Goal: Navigation & Orientation: Find specific page/section

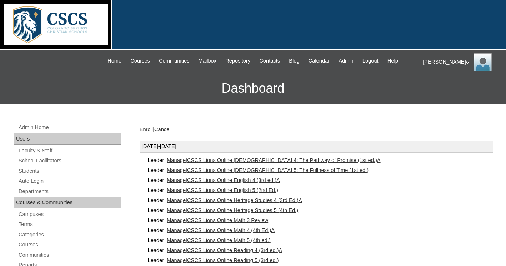
scroll to position [157, 0]
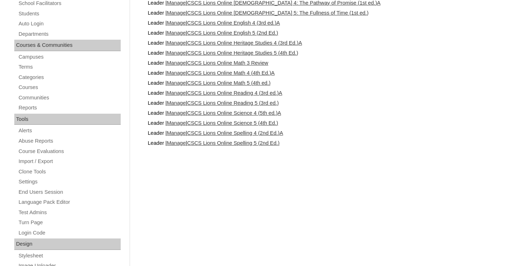
click at [231, 80] on link "CSCS Lions Online Math 5 (4th ed.)" at bounding box center [229, 83] width 84 height 6
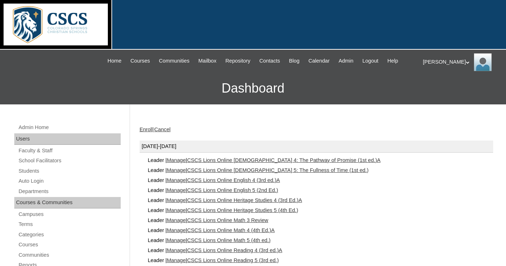
scroll to position [156, 0]
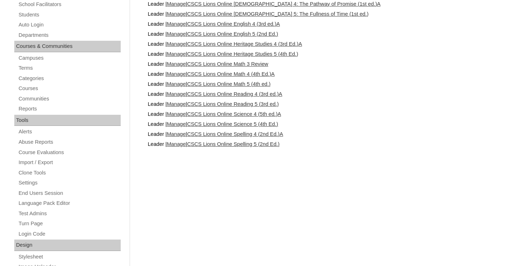
click at [229, 132] on link "CSCS Lions Online Spelling 4 (2nd Ed.)A" at bounding box center [235, 134] width 96 height 6
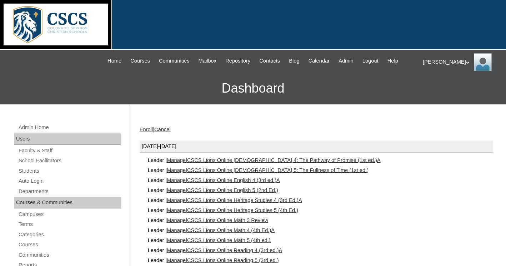
scroll to position [155, 0]
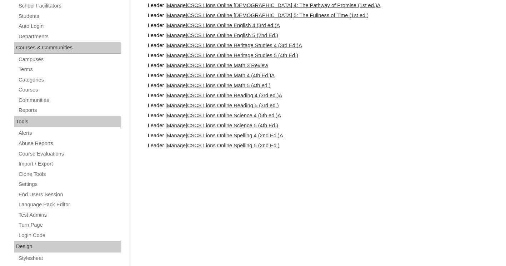
click at [239, 94] on link "CSCS Lions Online Reading 4 (3rd ed.)A" at bounding box center [234, 95] width 95 height 6
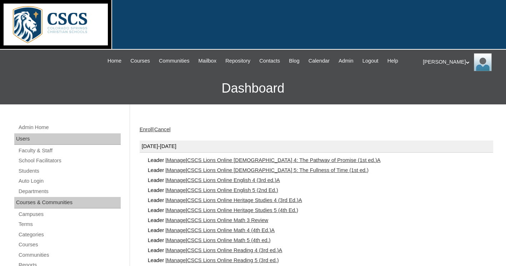
scroll to position [155, 0]
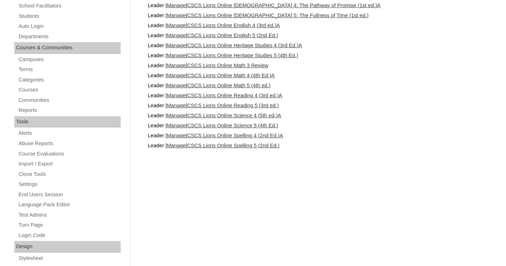
click at [250, 24] on link "CSCS Lions Online English 4 (3rd ed.)A" at bounding box center [233, 25] width 93 height 6
click at [249, 24] on link "CSCS Lions Online English 4 (3rd ed.)A" at bounding box center [233, 25] width 93 height 6
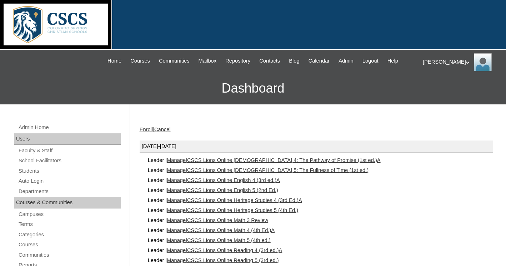
scroll to position [155, 0]
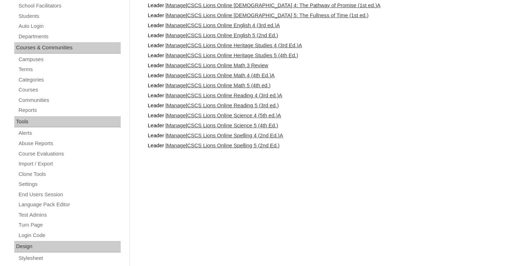
click at [238, 46] on link "CSCS Lions Online Heritage Studies 4 (3rd Ed.)A" at bounding box center [244, 45] width 115 height 6
